Goal: Task Accomplishment & Management: Use online tool/utility

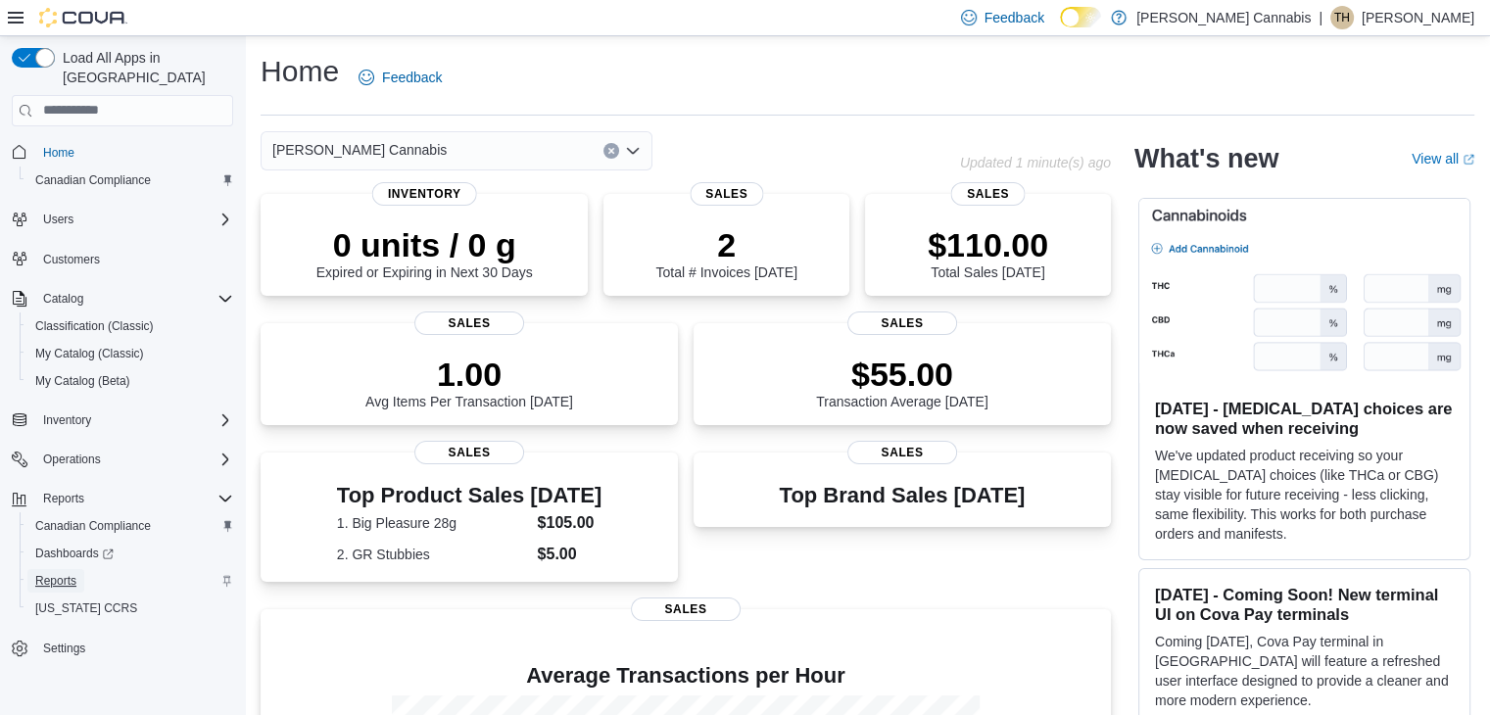
click at [58, 573] on span "Reports" at bounding box center [55, 581] width 41 height 16
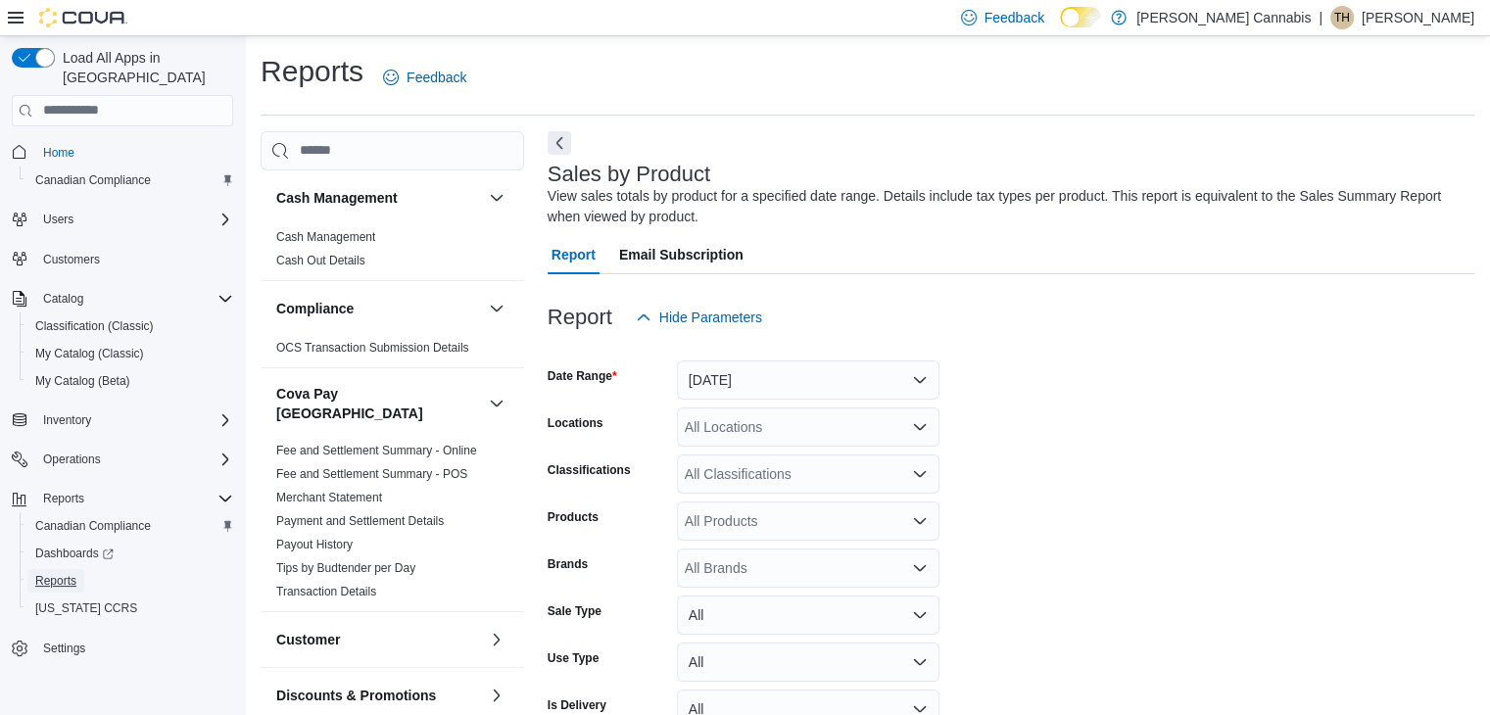
scroll to position [66, 0]
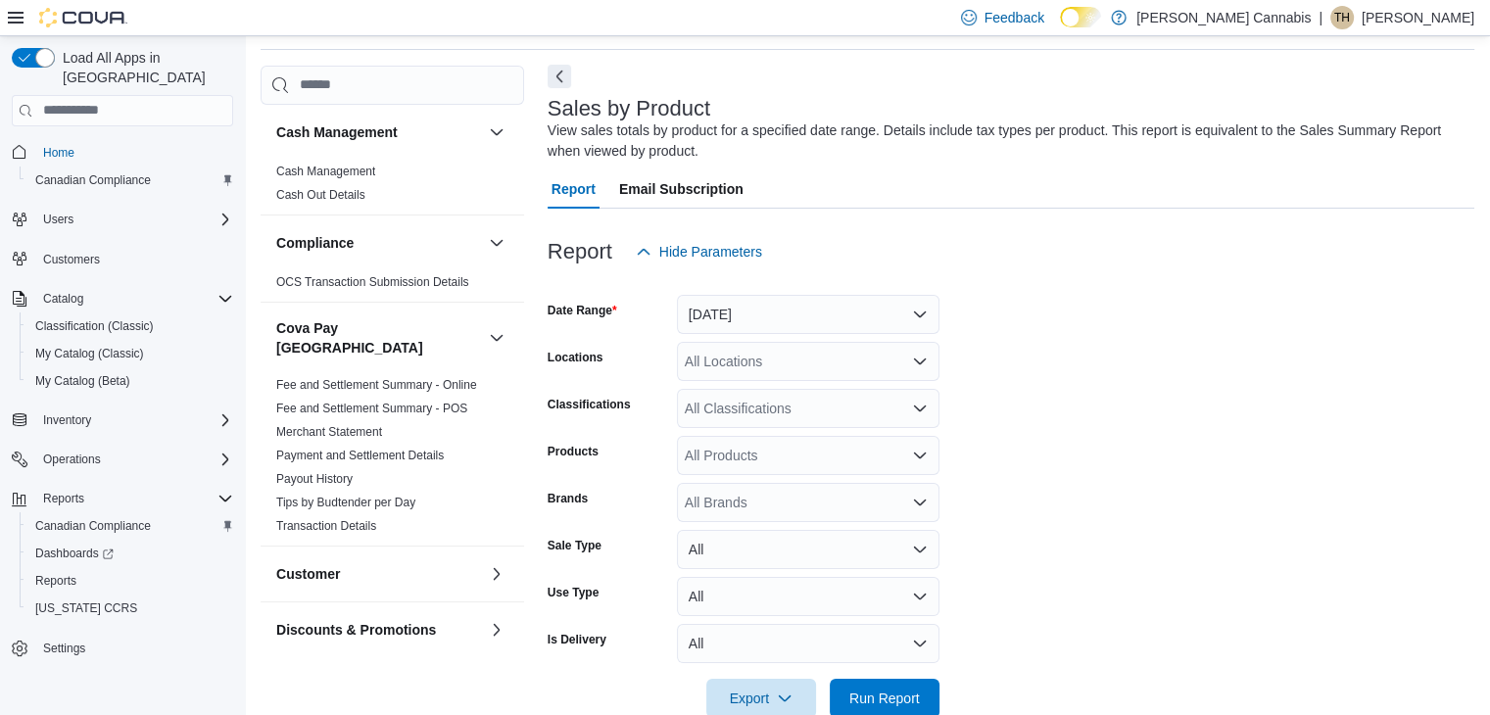
click at [561, 82] on button "Next" at bounding box center [560, 77] width 24 height 24
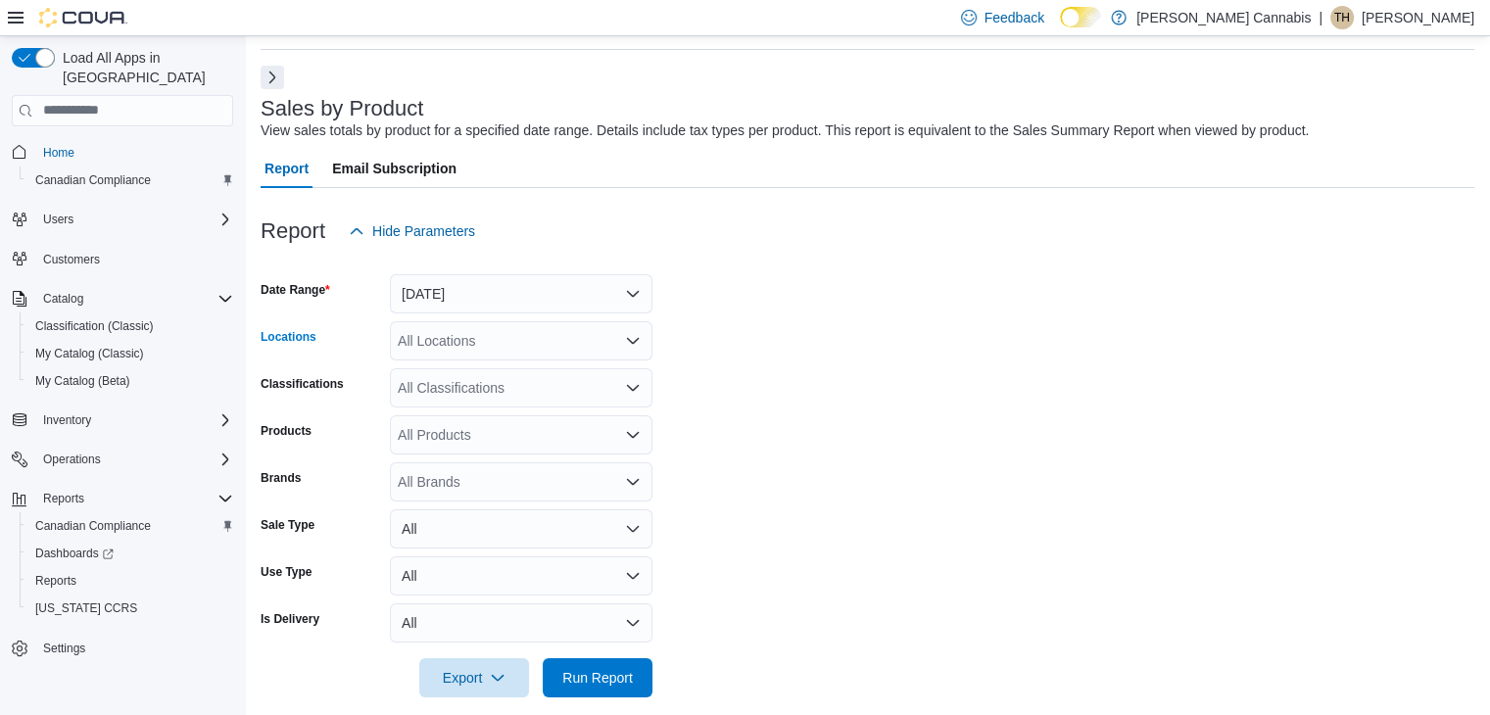
click at [631, 342] on icon "Open list of options" at bounding box center [633, 340] width 12 height 6
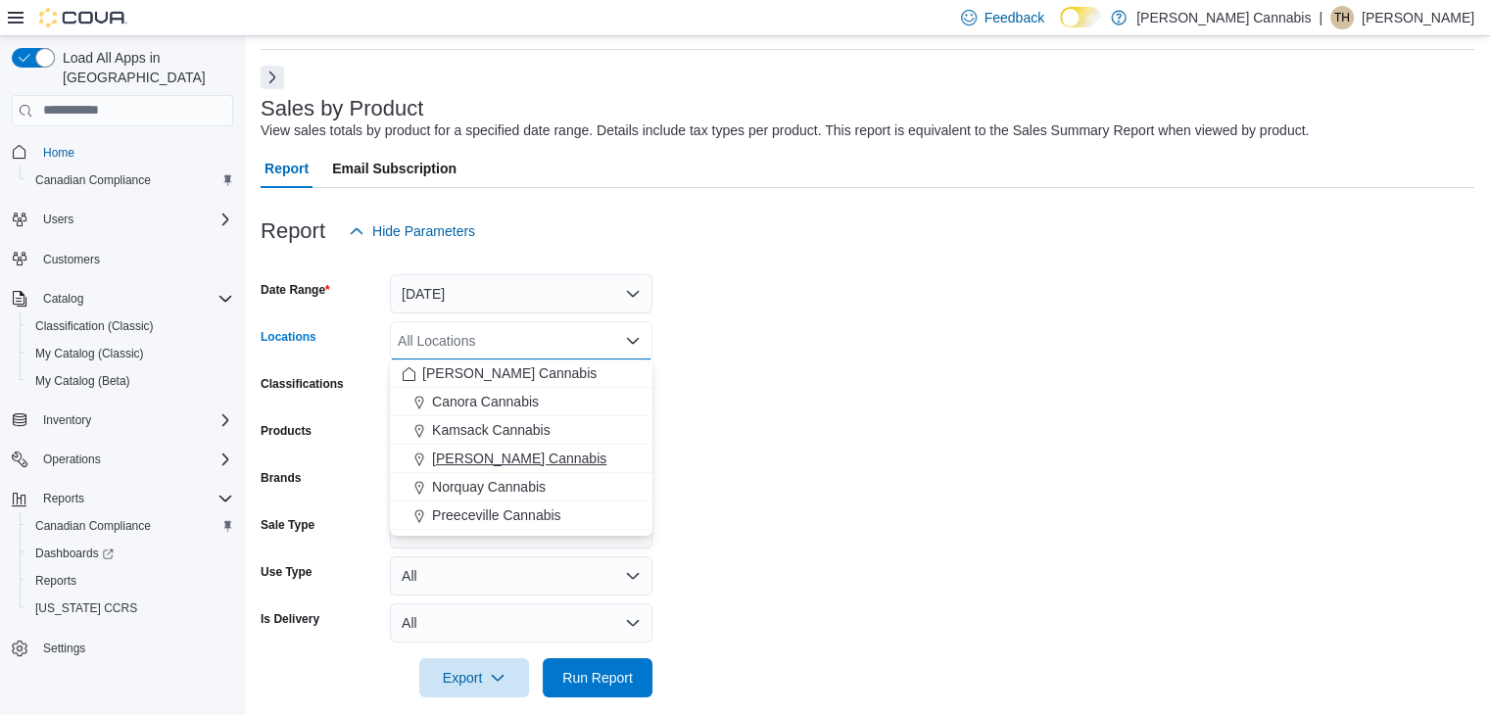
click at [512, 454] on span "Lanigan Cannabis" at bounding box center [519, 459] width 174 height 20
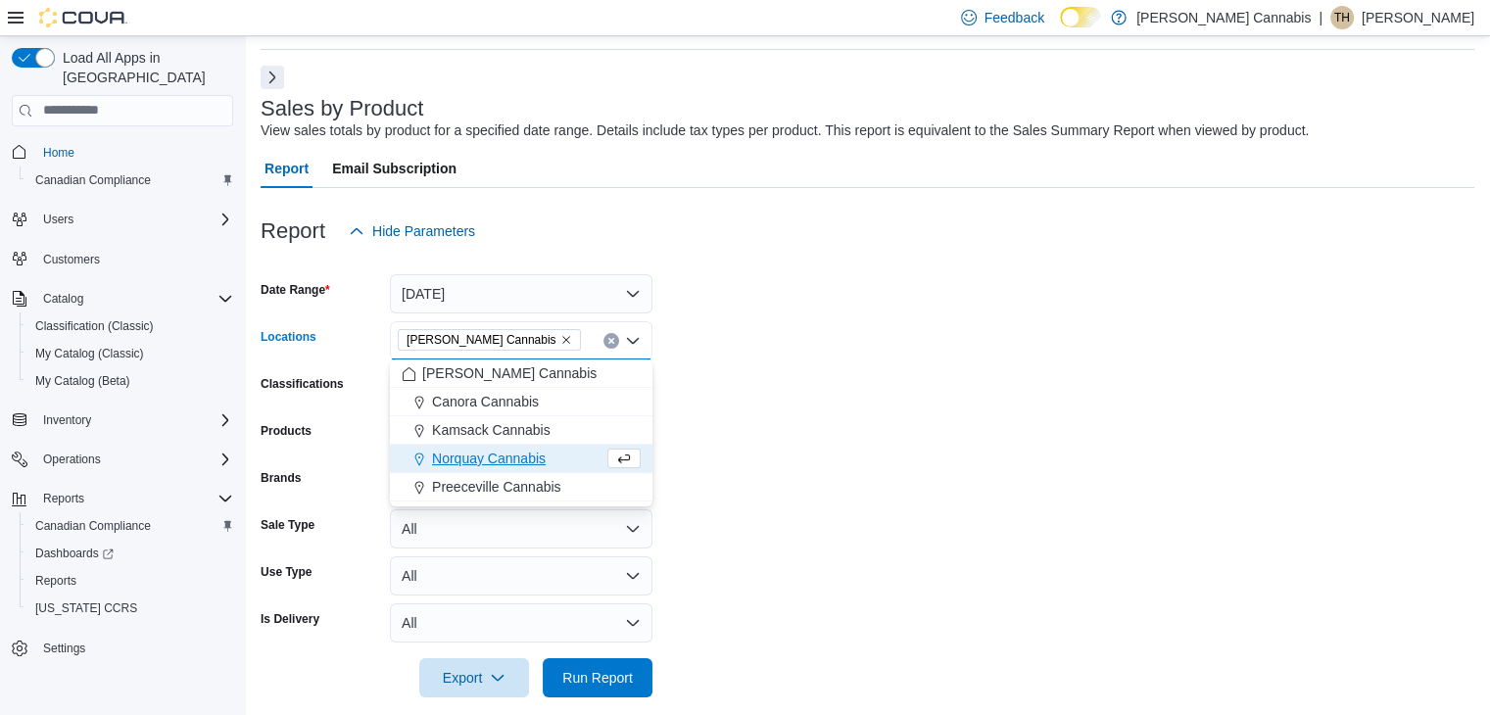
click at [840, 503] on form "Date Range Yesterday Locations Lanigan Cannabis Combo box. Selected. Lanigan Ca…" at bounding box center [868, 474] width 1214 height 447
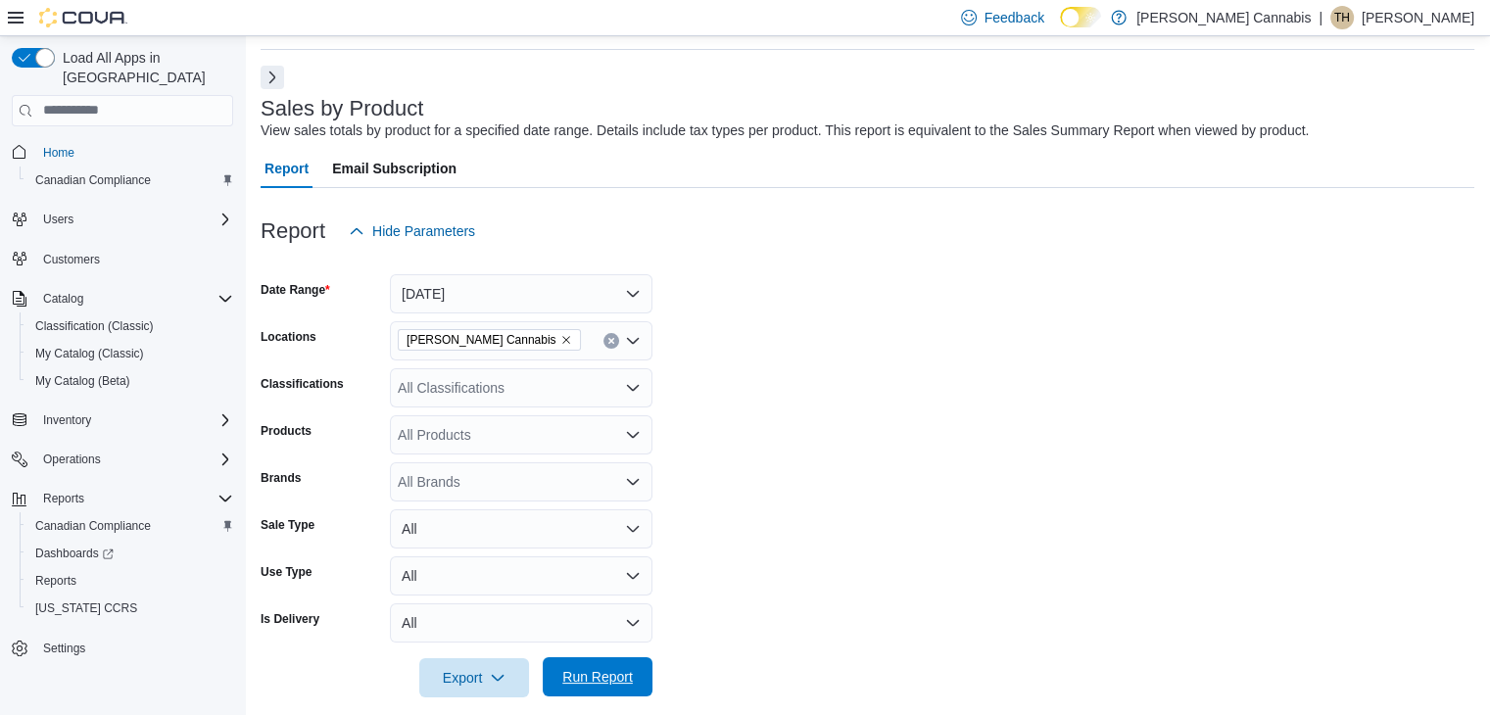
click at [581, 671] on span "Run Report" at bounding box center [597, 677] width 71 height 20
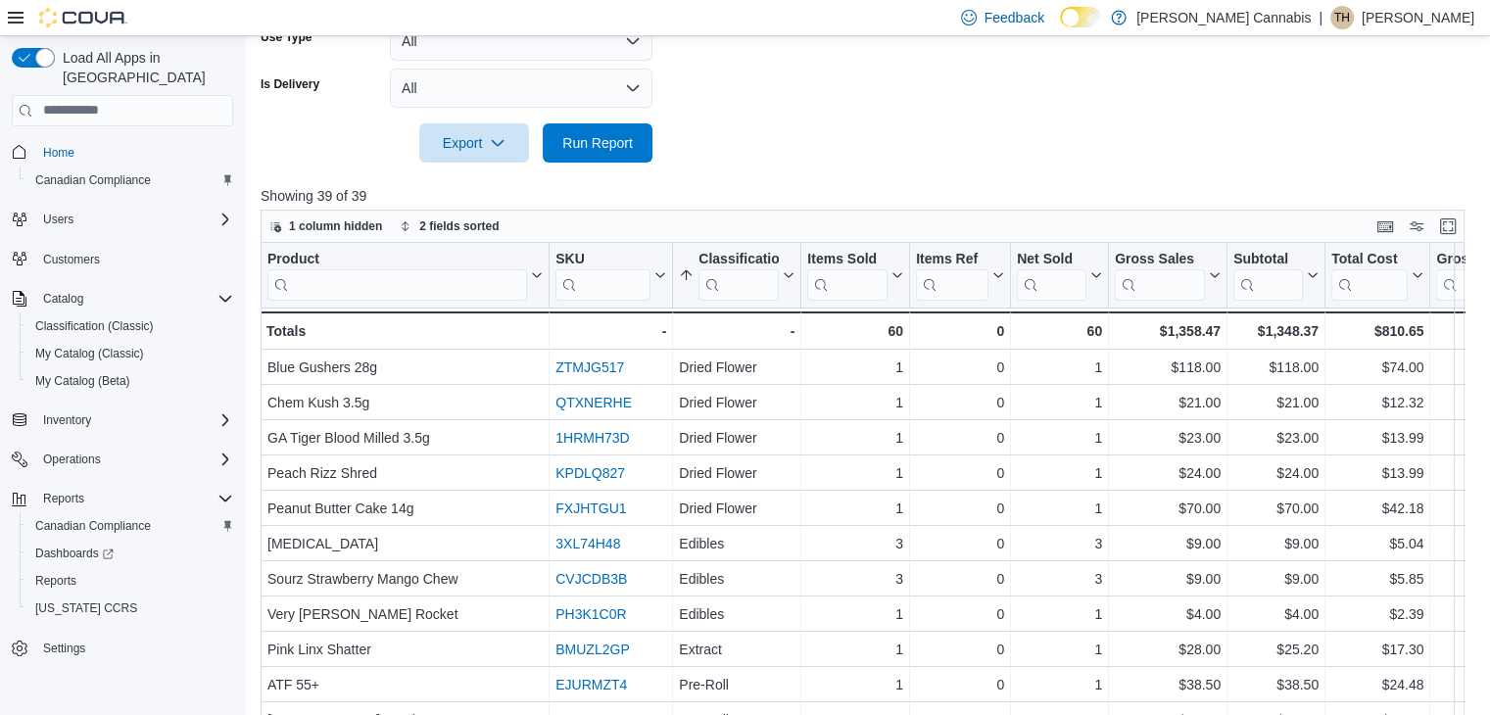
scroll to position [682, 0]
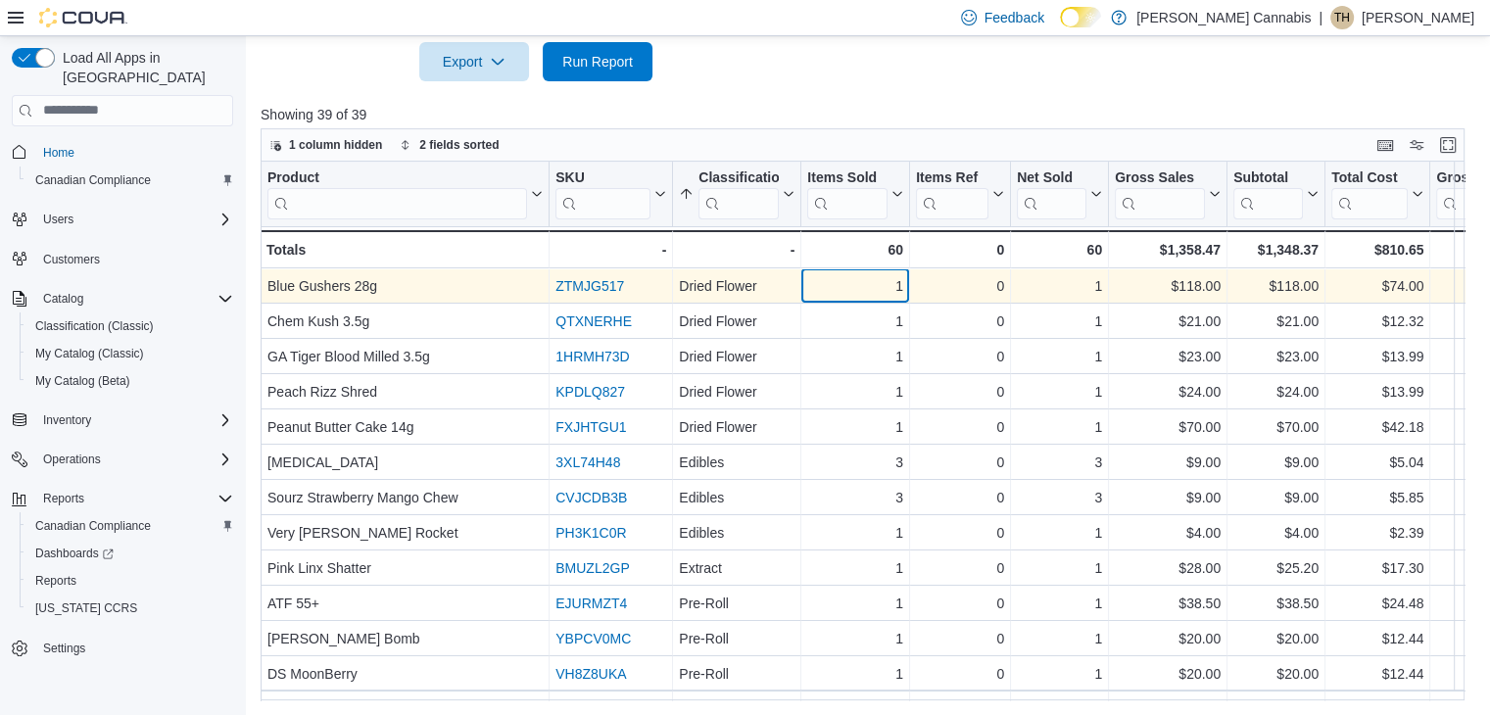
click at [867, 279] on div "1" at bounding box center [855, 286] width 96 height 24
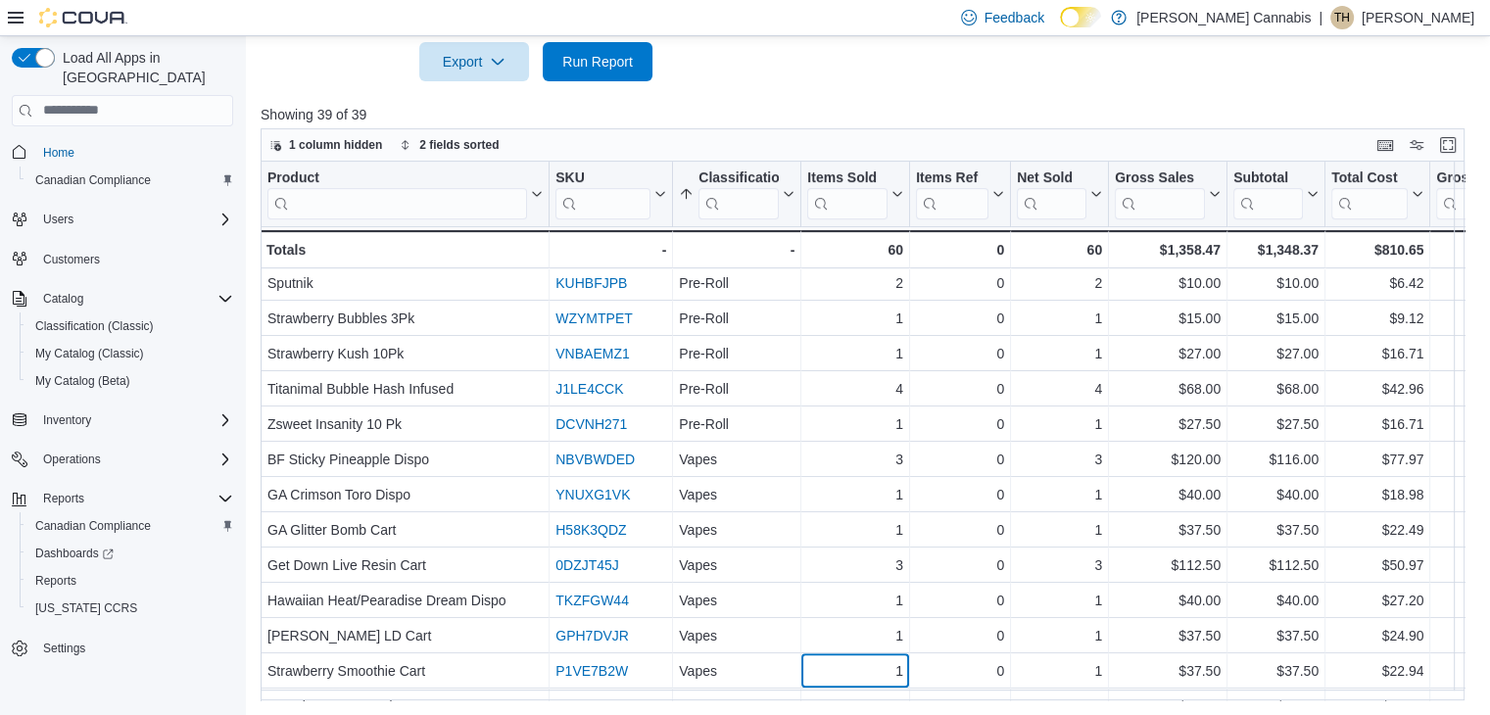
scroll to position [953, 0]
